Goal: Ask a question

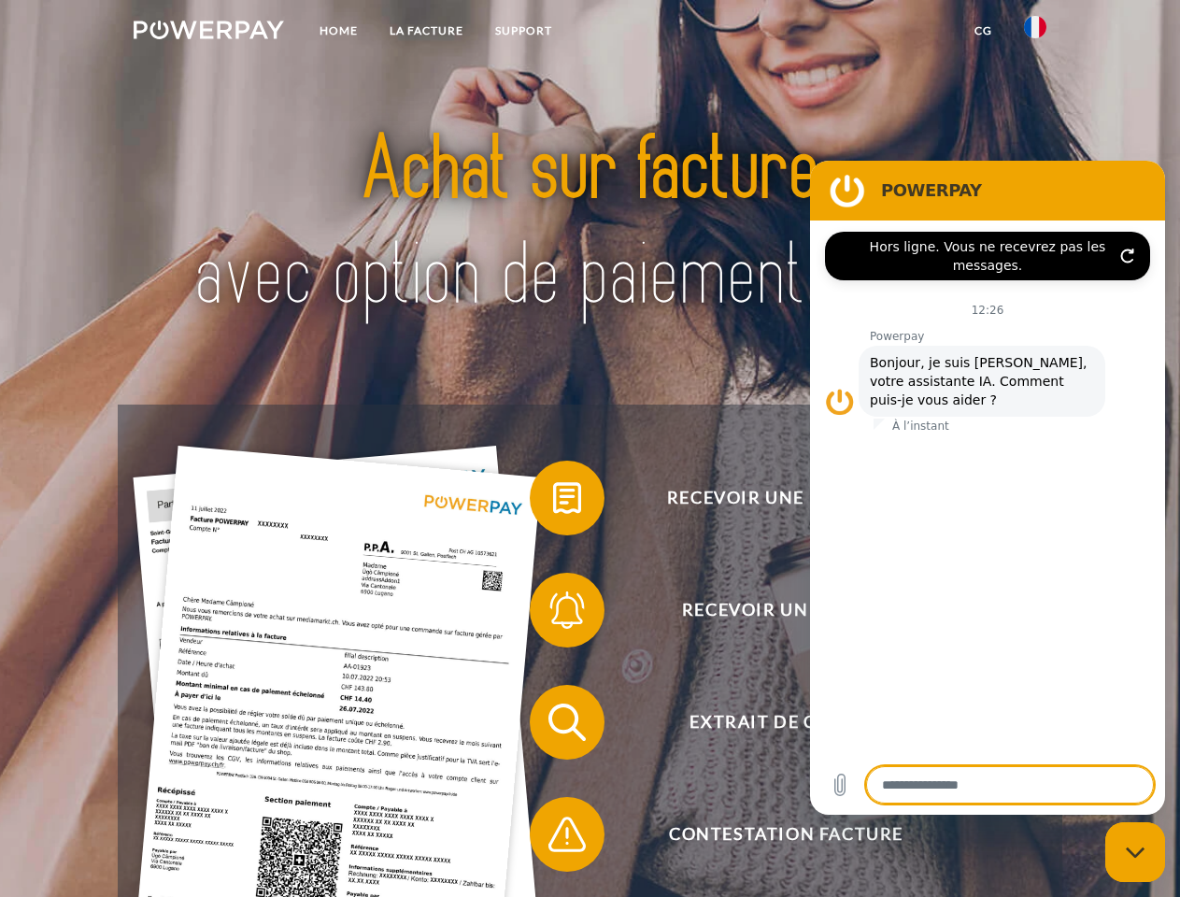
click at [208, 33] on img at bounding box center [209, 30] width 150 height 19
click at [1036, 33] on img at bounding box center [1035, 27] width 22 height 22
click at [983, 31] on link "CG" at bounding box center [984, 31] width 50 height 34
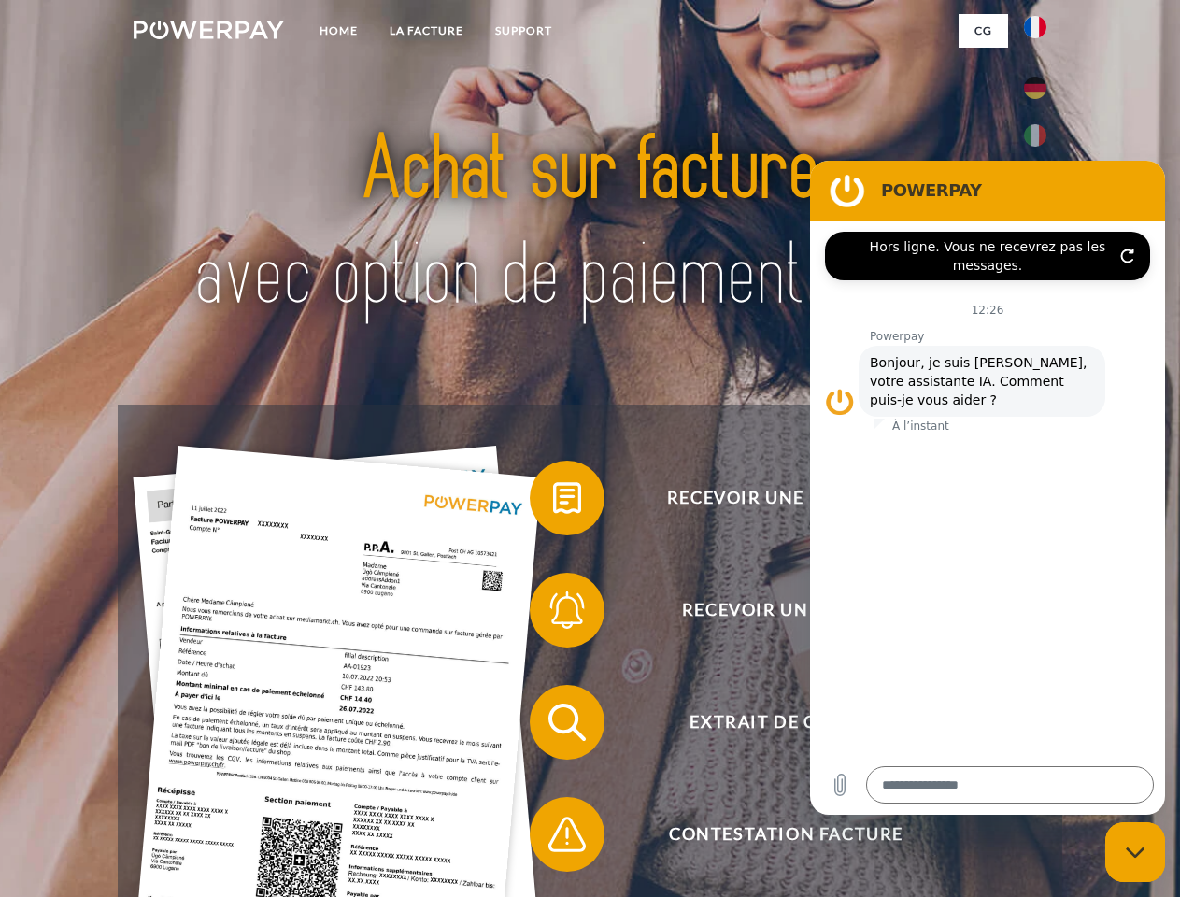
click at [553, 502] on span at bounding box center [539, 497] width 93 height 93
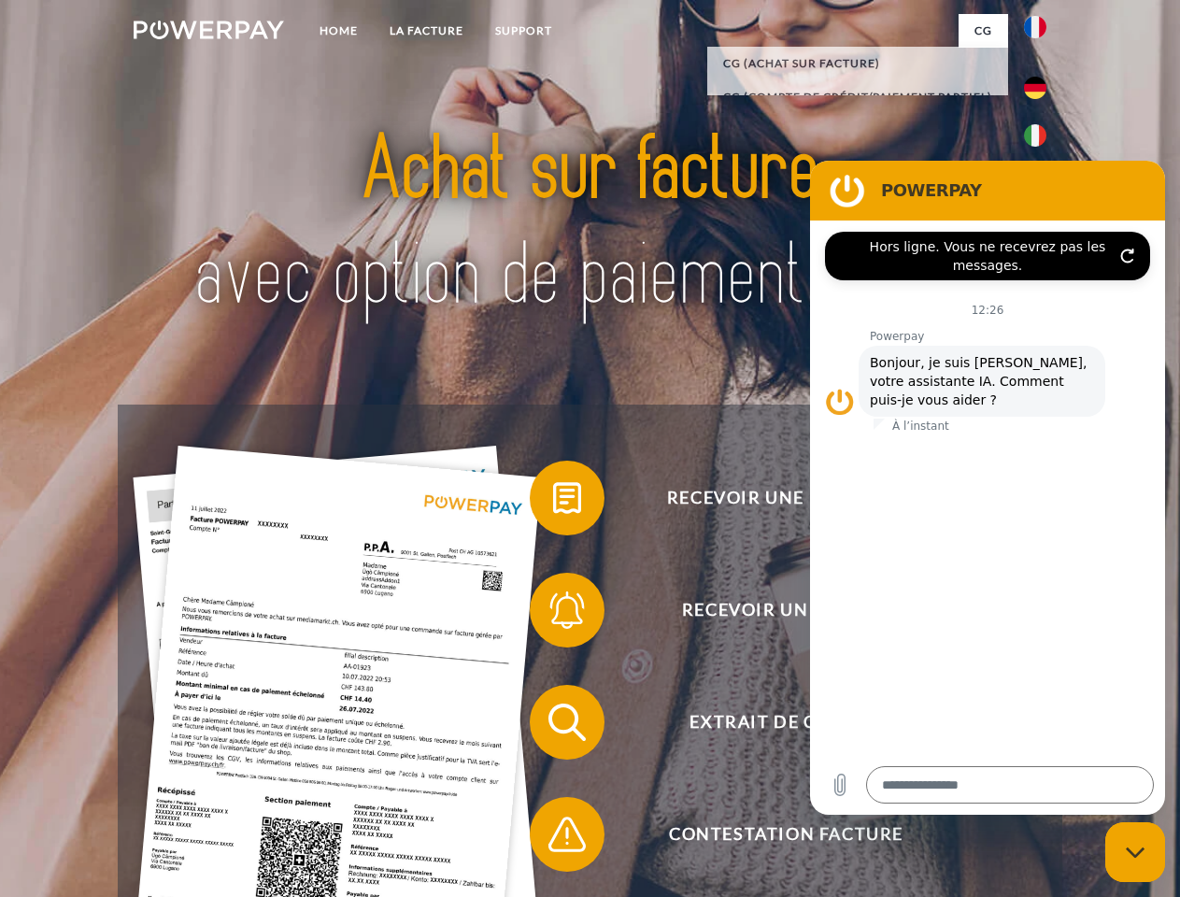
click at [553, 614] on span at bounding box center [539, 610] width 93 height 93
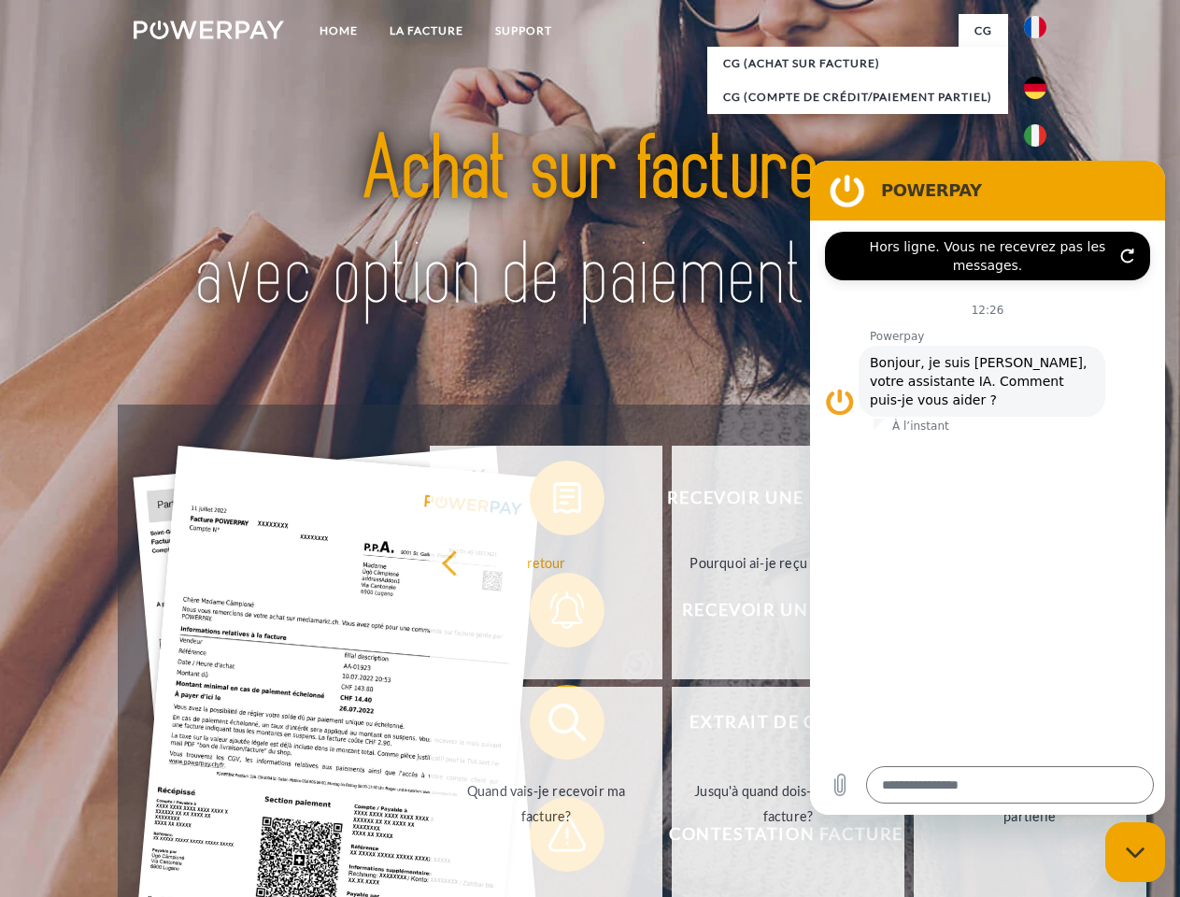
click at [672, 726] on link "Jusqu'à quand dois-je payer ma facture?" at bounding box center [788, 804] width 233 height 234
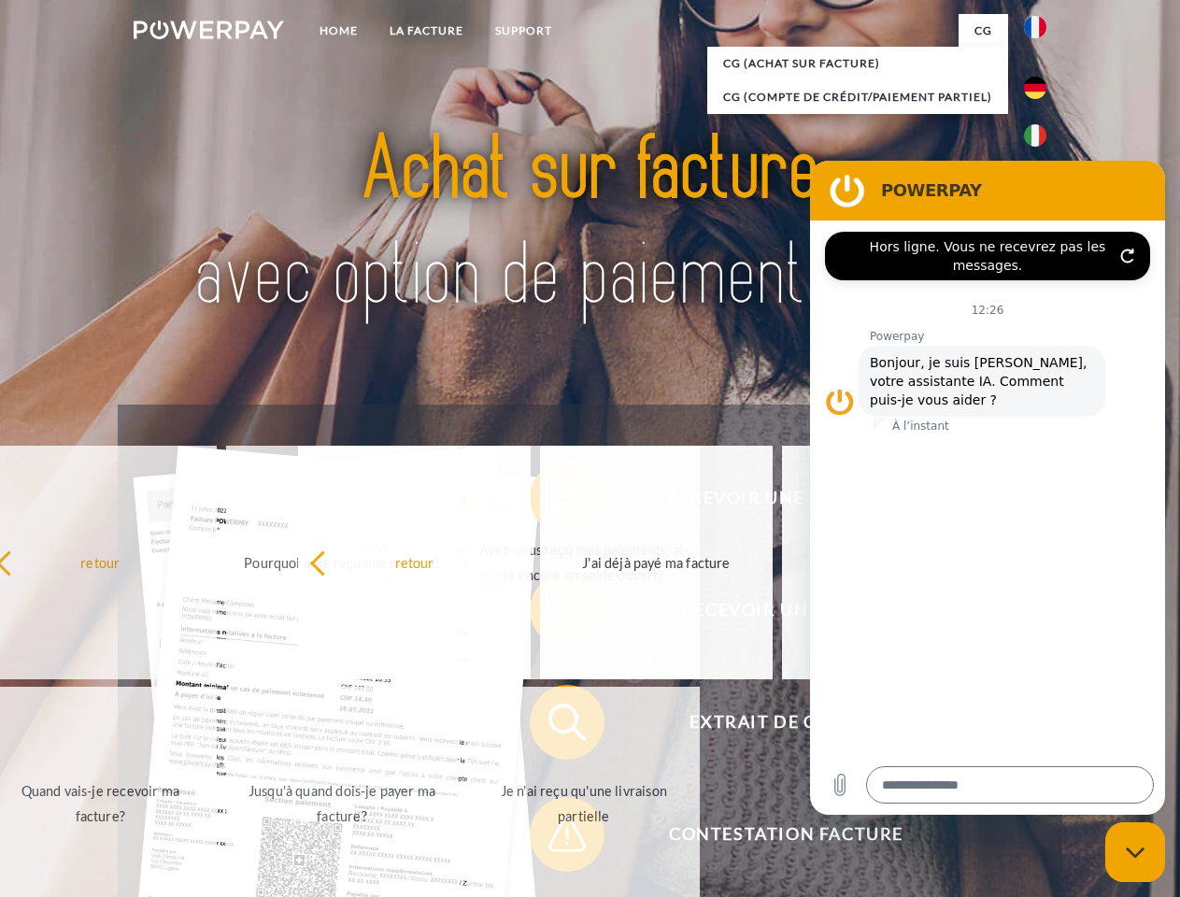
click at [553, 838] on span at bounding box center [539, 834] width 93 height 93
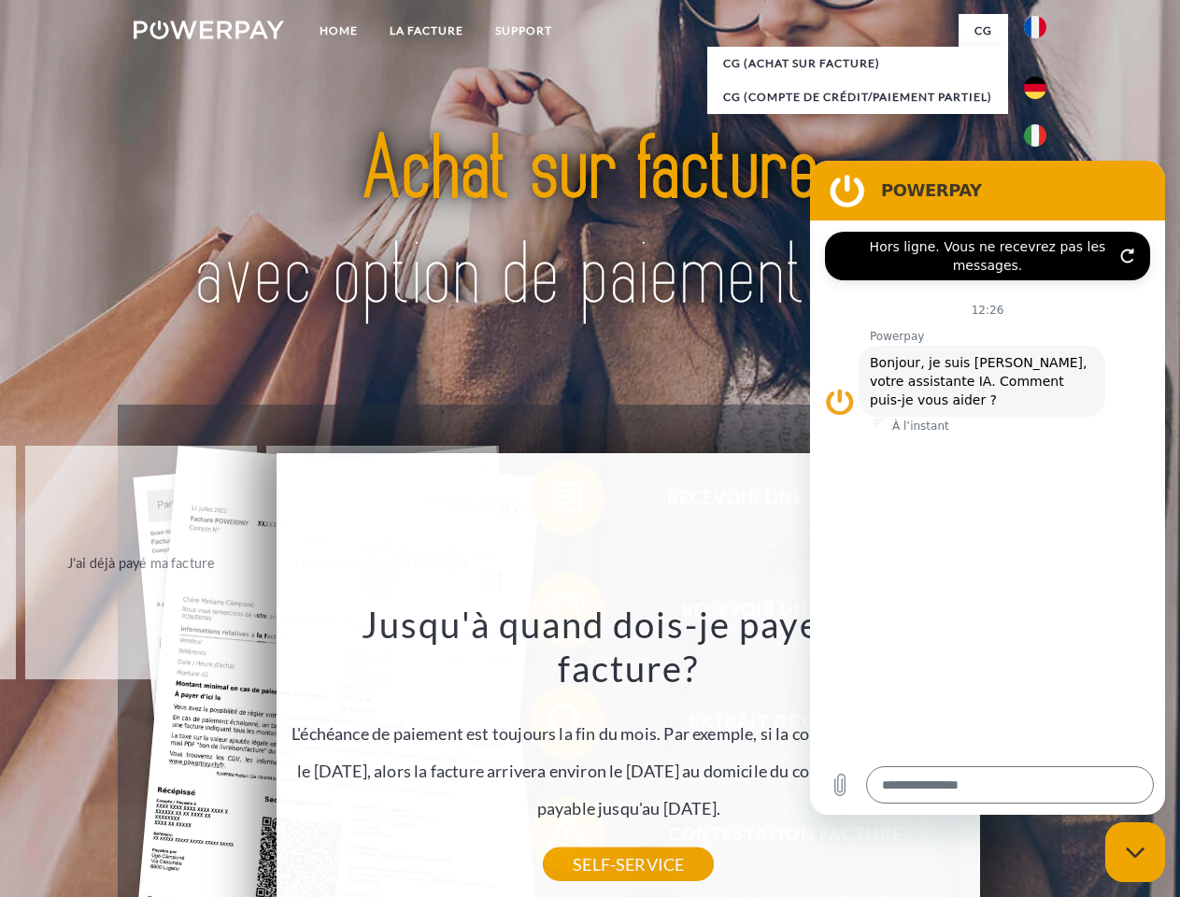
click at [1136, 852] on icon "Fermer la fenêtre de messagerie" at bounding box center [1136, 853] width 20 height 12
type textarea "*"
